Goal: Information Seeking & Learning: Learn about a topic

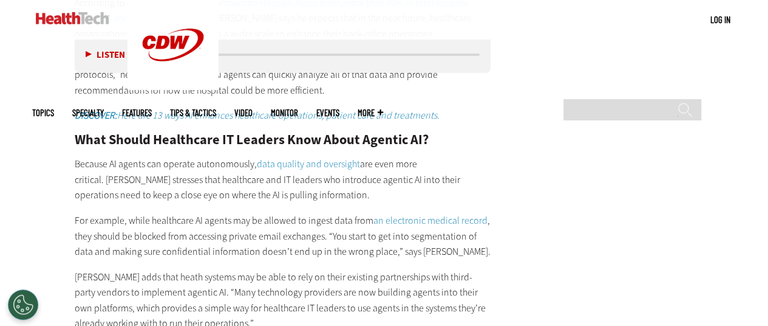
scroll to position [2062, 0]
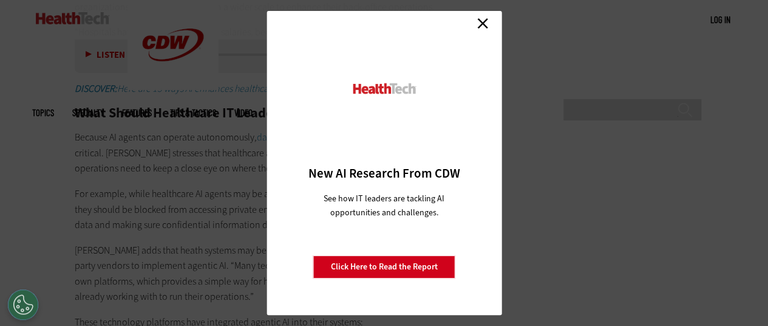
drag, startPoint x: 479, startPoint y: 21, endPoint x: 473, endPoint y: 27, distance: 8.6
click at [479, 21] on link "Close" at bounding box center [483, 23] width 18 height 18
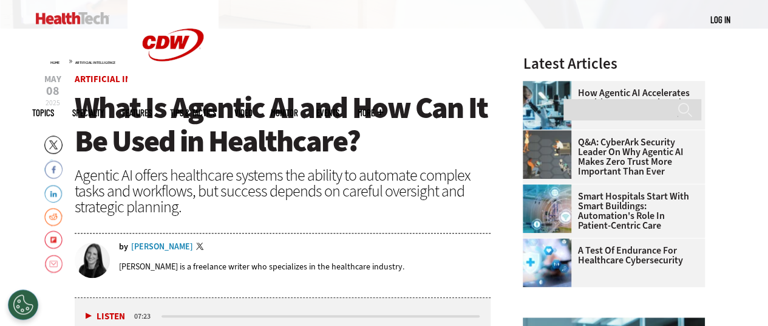
scroll to position [482, 0]
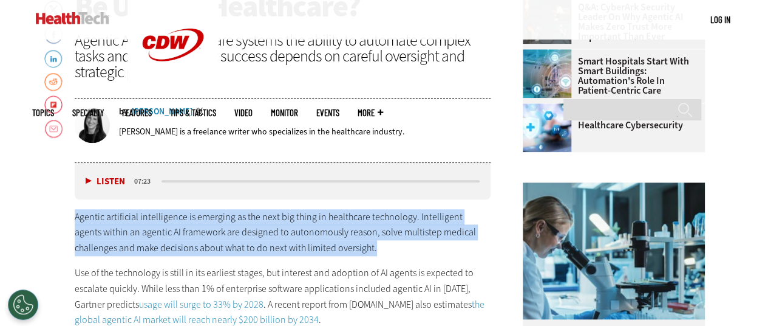
drag, startPoint x: 76, startPoint y: 214, endPoint x: 351, endPoint y: 253, distance: 277.8
click at [351, 253] on p "Agentic artificial intelligence is emerging as the next big thing in healthcare…" at bounding box center [283, 232] width 417 height 47
copy p "Agentic artificial intelligence is emerging as the next big thing in healthcare…"
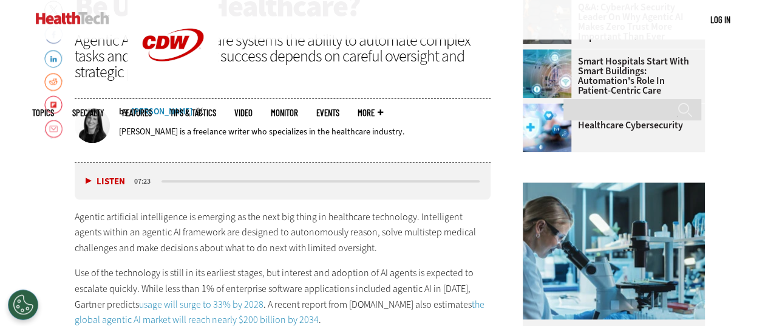
click at [304, 259] on div "Agentic artificial intelligence is emerging as the next big thing in healthcare…" at bounding box center [283, 301] width 417 height 185
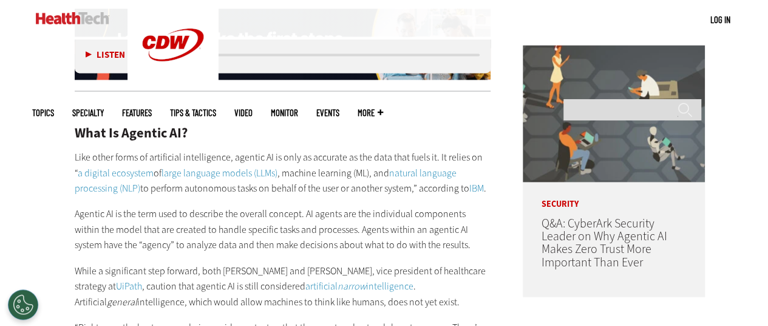
scroll to position [908, 0]
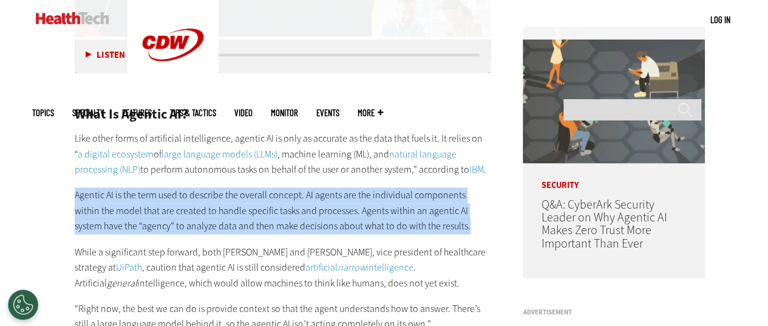
drag, startPoint x: 74, startPoint y: 193, endPoint x: 422, endPoint y: 224, distance: 348.9
click at [422, 224] on p "Agentic AI is the term used to describe the overall concept. AI agents are the …" at bounding box center [283, 210] width 417 height 47
click at [406, 226] on p "Agentic AI is the term used to describe the overall concept. AI agents are the …" at bounding box center [283, 210] width 417 height 47
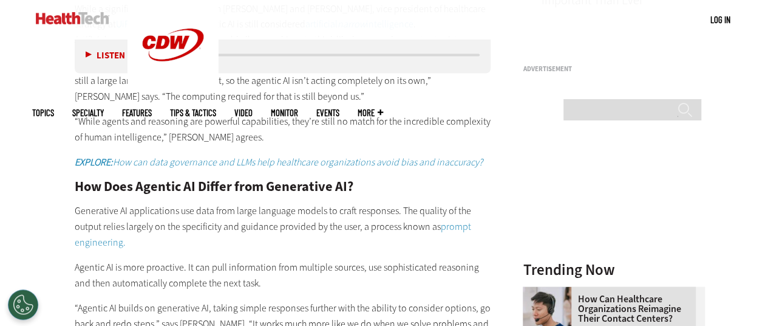
scroll to position [1211, 0]
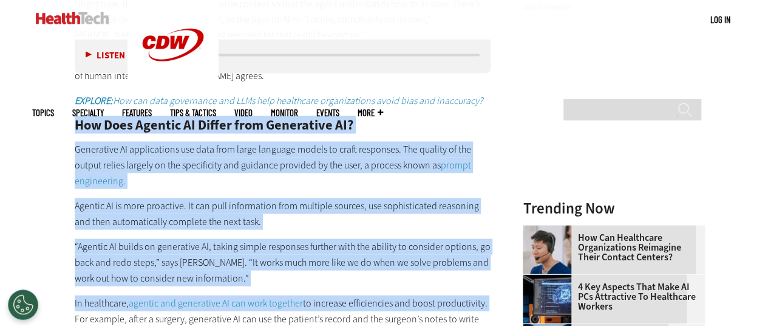
drag, startPoint x: 73, startPoint y: 118, endPoint x: 491, endPoint y: 301, distance: 456.5
copy div "How Does Agentic AI Differ from Generative AI? Generative AI applications use d…"
click at [332, 286] on div "What Is Agentic AI? Like other forms of artificial intelligence, agentic AI is …" at bounding box center [283, 95] width 417 height 635
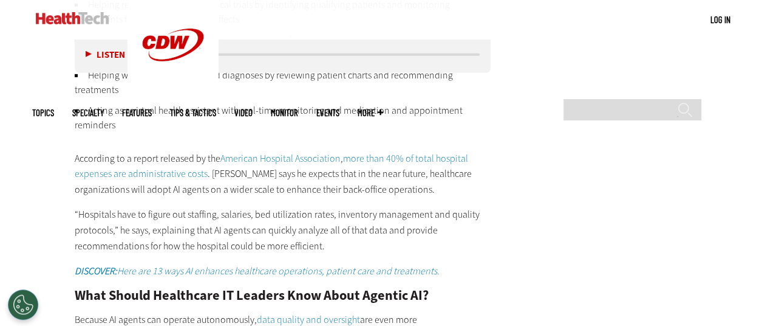
scroll to position [1940, 0]
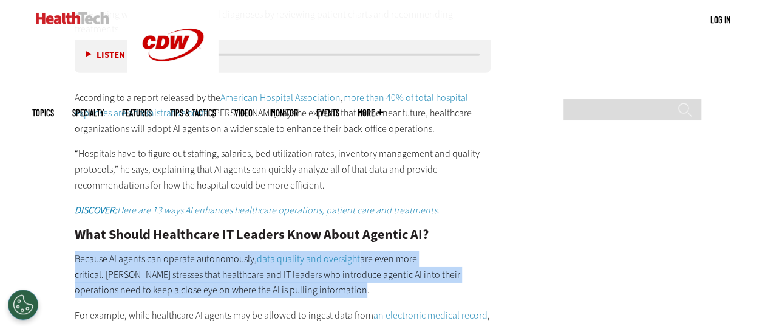
drag, startPoint x: 75, startPoint y: 256, endPoint x: 328, endPoint y: 289, distance: 255.4
click at [328, 289] on p "Because AI agents can operate autonomously, data quality and oversight are even…" at bounding box center [283, 274] width 417 height 47
copy p "Because AI agents can operate autonomously, data quality and oversight are even…"
click at [352, 284] on p "Because AI agents can operate autonomously, data quality and oversight are even…" at bounding box center [283, 274] width 417 height 47
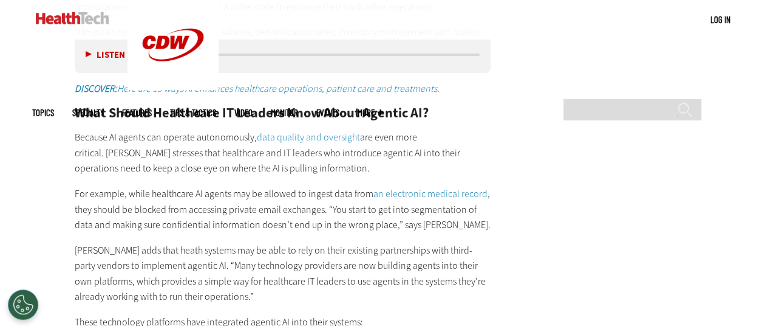
scroll to position [2123, 0]
